Goal: Navigation & Orientation: Find specific page/section

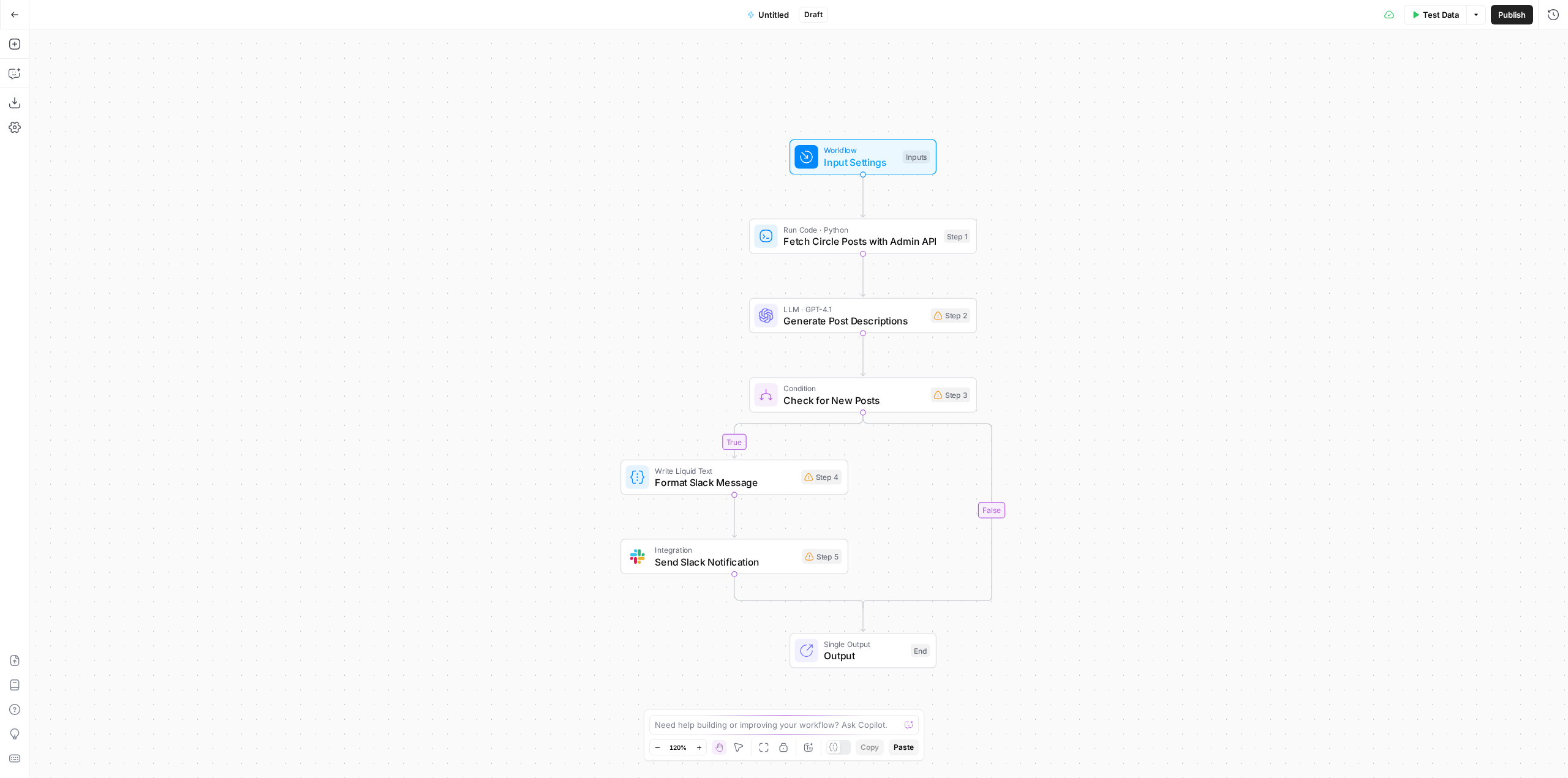
click at [9, 10] on button "Go Back" at bounding box center [15, 15] width 22 height 22
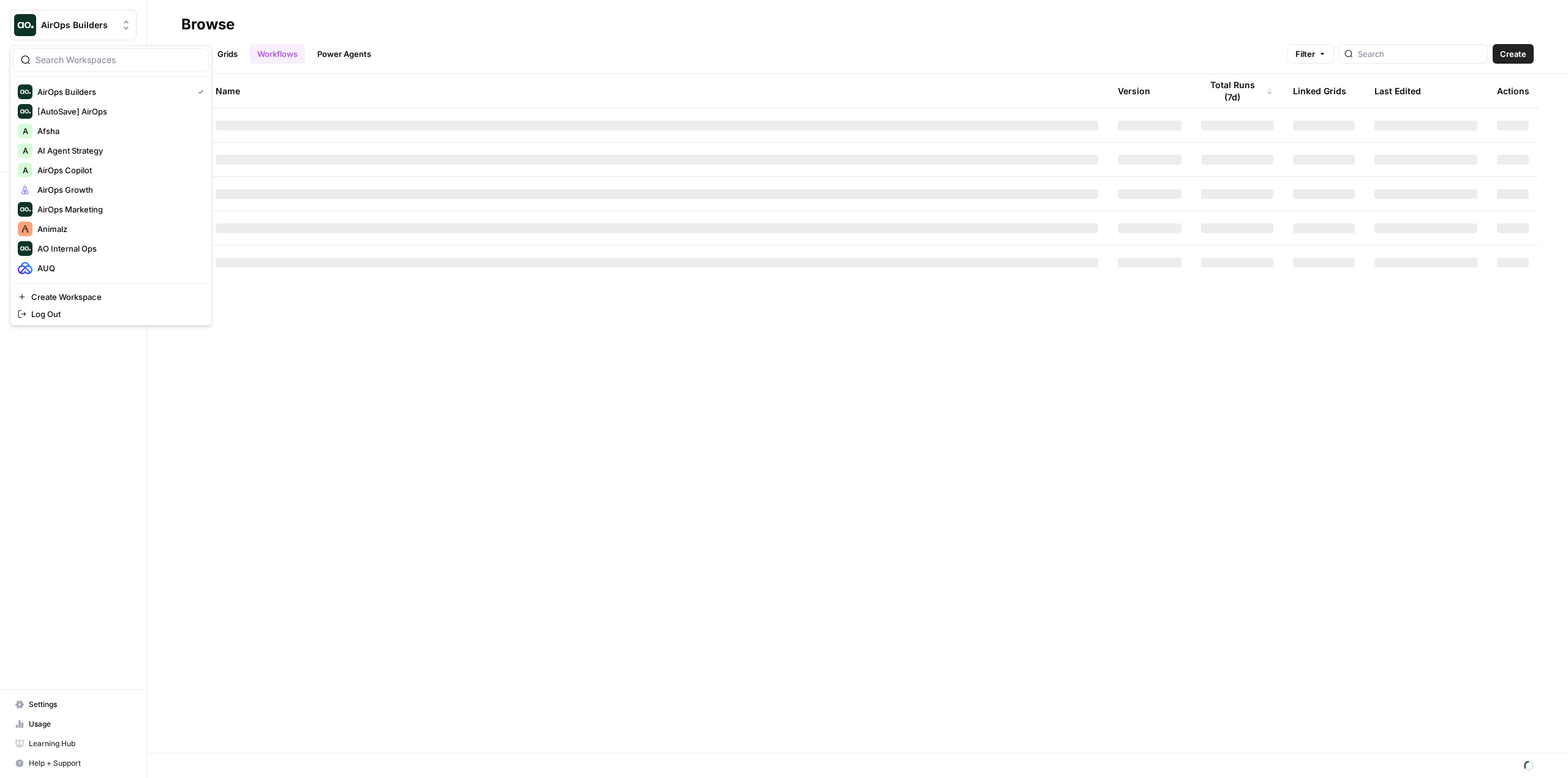
click at [89, 27] on span "AirOps Builders" at bounding box center [78, 24] width 74 height 12
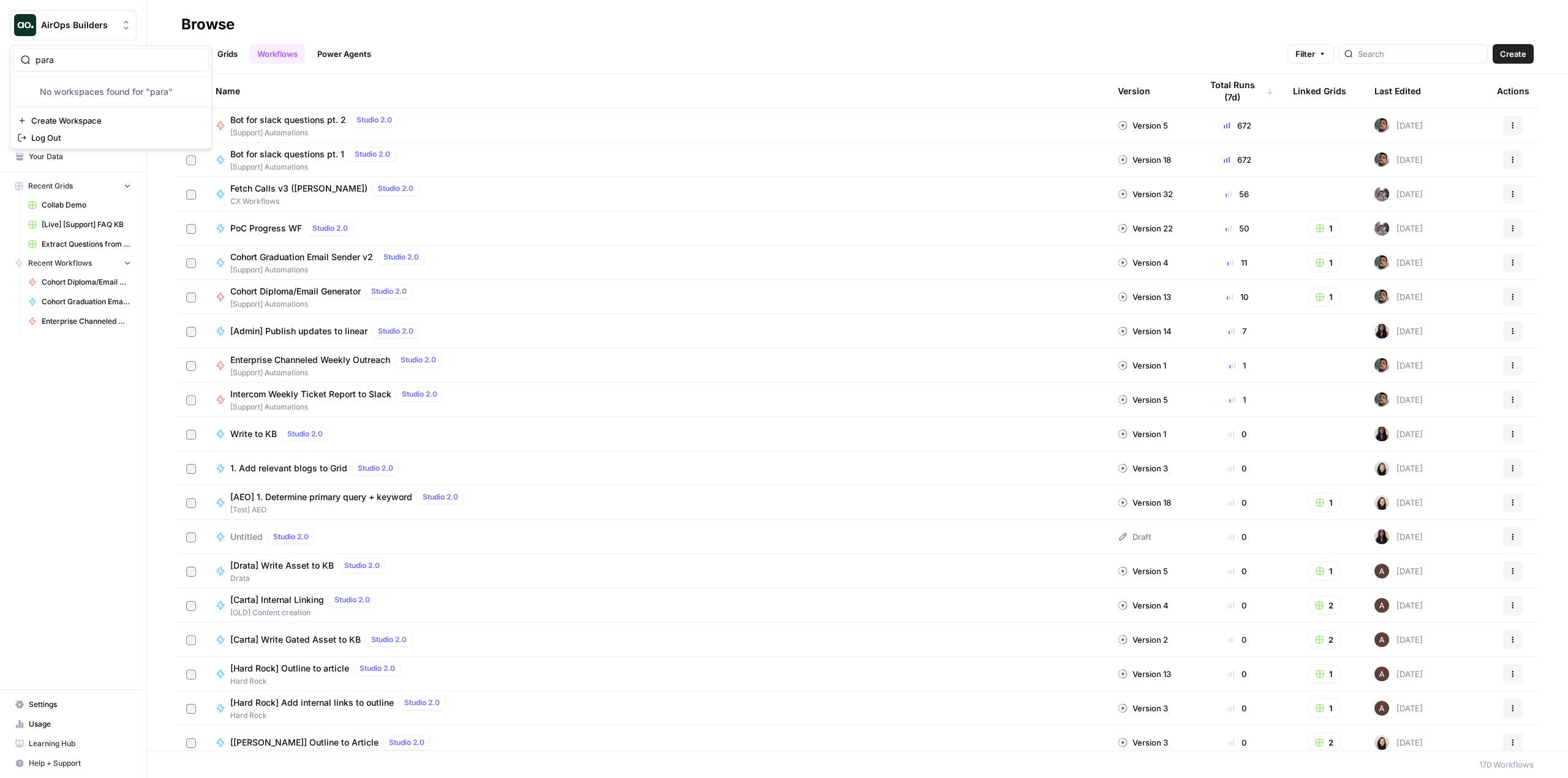
type input "para"
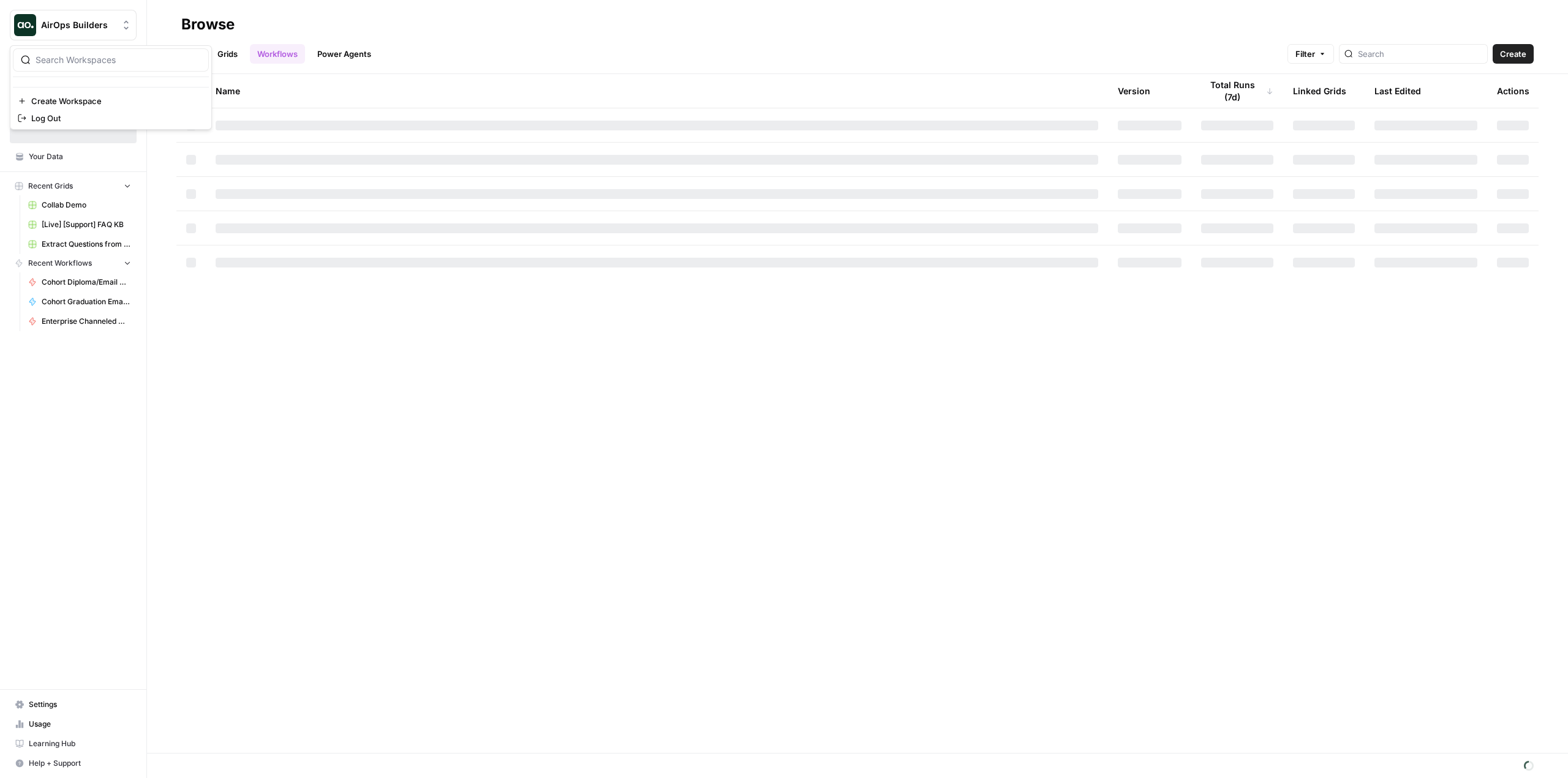
drag, startPoint x: 0, startPoint y: 0, endPoint x: 108, endPoint y: 22, distance: 110.2
click at [108, 22] on span "AirOps Builders" at bounding box center [78, 24] width 74 height 12
click at [150, 264] on span "Paragon Intel - Bill / Ty / [PERSON_NAME] R&D" at bounding box center [118, 268] width 162 height 12
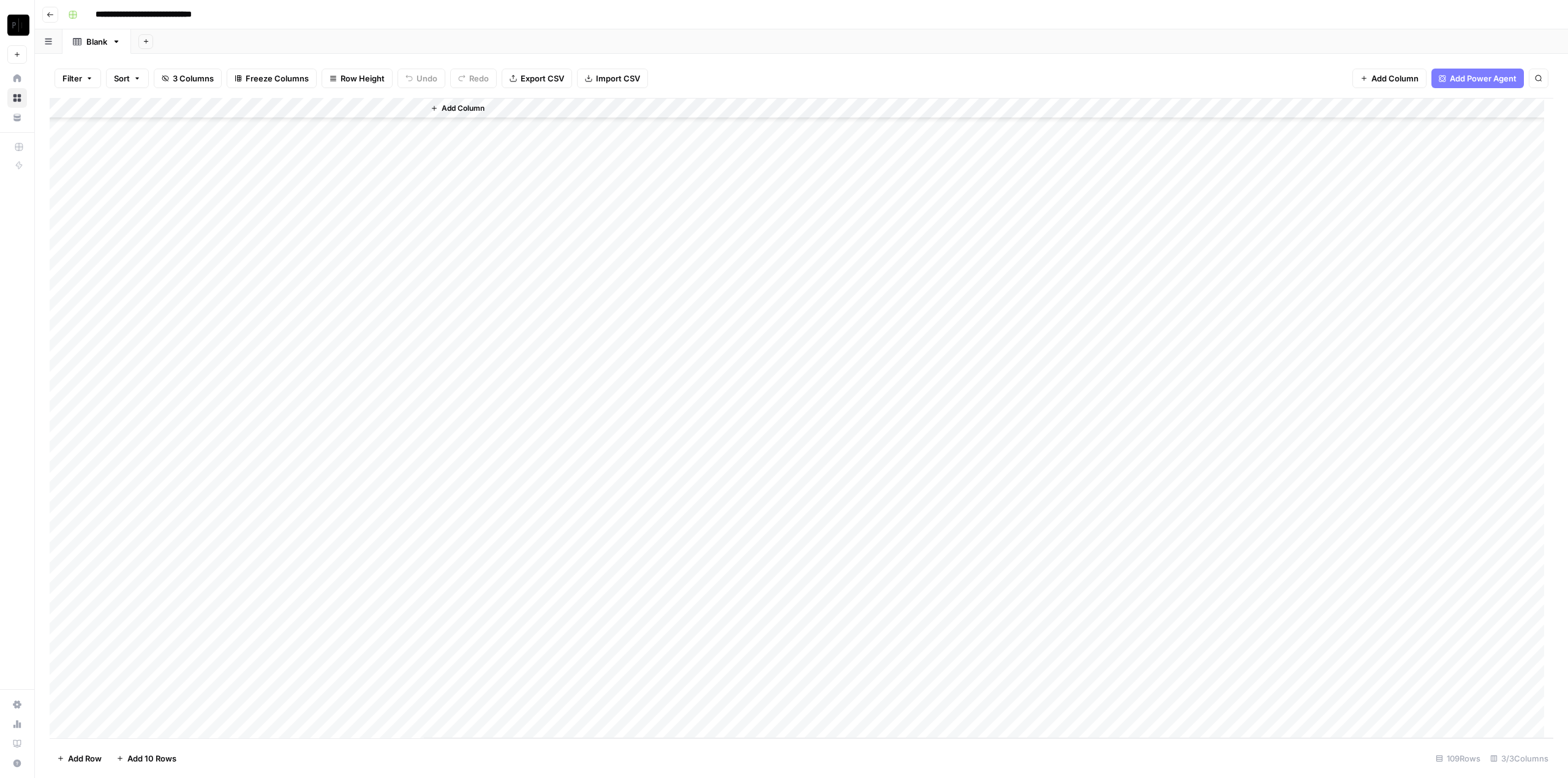
scroll to position [1669, 0]
